Goal: Task Accomplishment & Management: Manage account settings

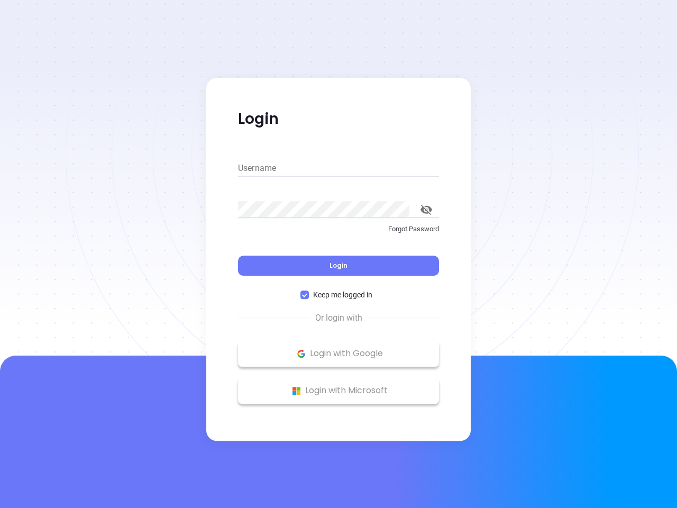
click at [339, 254] on div "Login" at bounding box center [338, 259] width 201 height 33
click at [339, 168] on input "Username" at bounding box center [338, 168] width 201 height 17
click at [427, 210] on icon "toggle password visibility" at bounding box center [427, 210] width 12 height 10
click at [339, 266] on span "Login" at bounding box center [339, 265] width 18 height 9
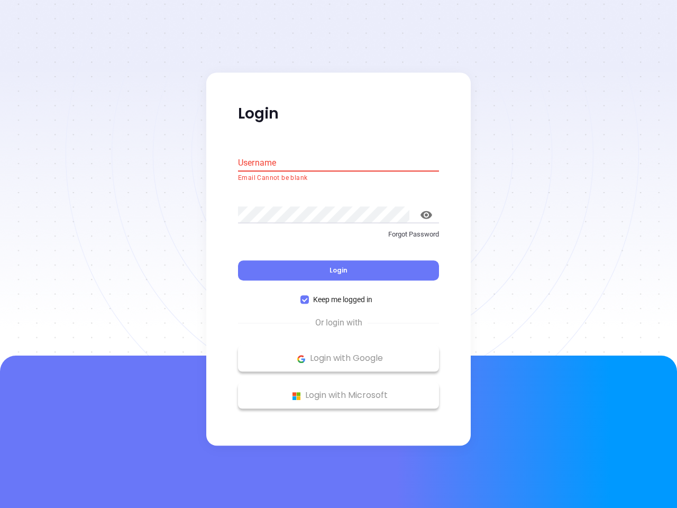
click at [339, 295] on span "Keep me logged in" at bounding box center [343, 300] width 68 height 12
click at [309, 296] on input "Keep me logged in" at bounding box center [305, 300] width 8 height 8
checkbox input "false"
click at [339, 353] on p "Login with Google" at bounding box center [338, 359] width 191 height 16
click at [339, 391] on p "Login with Microsoft" at bounding box center [338, 396] width 191 height 16
